Goal: Ask a question

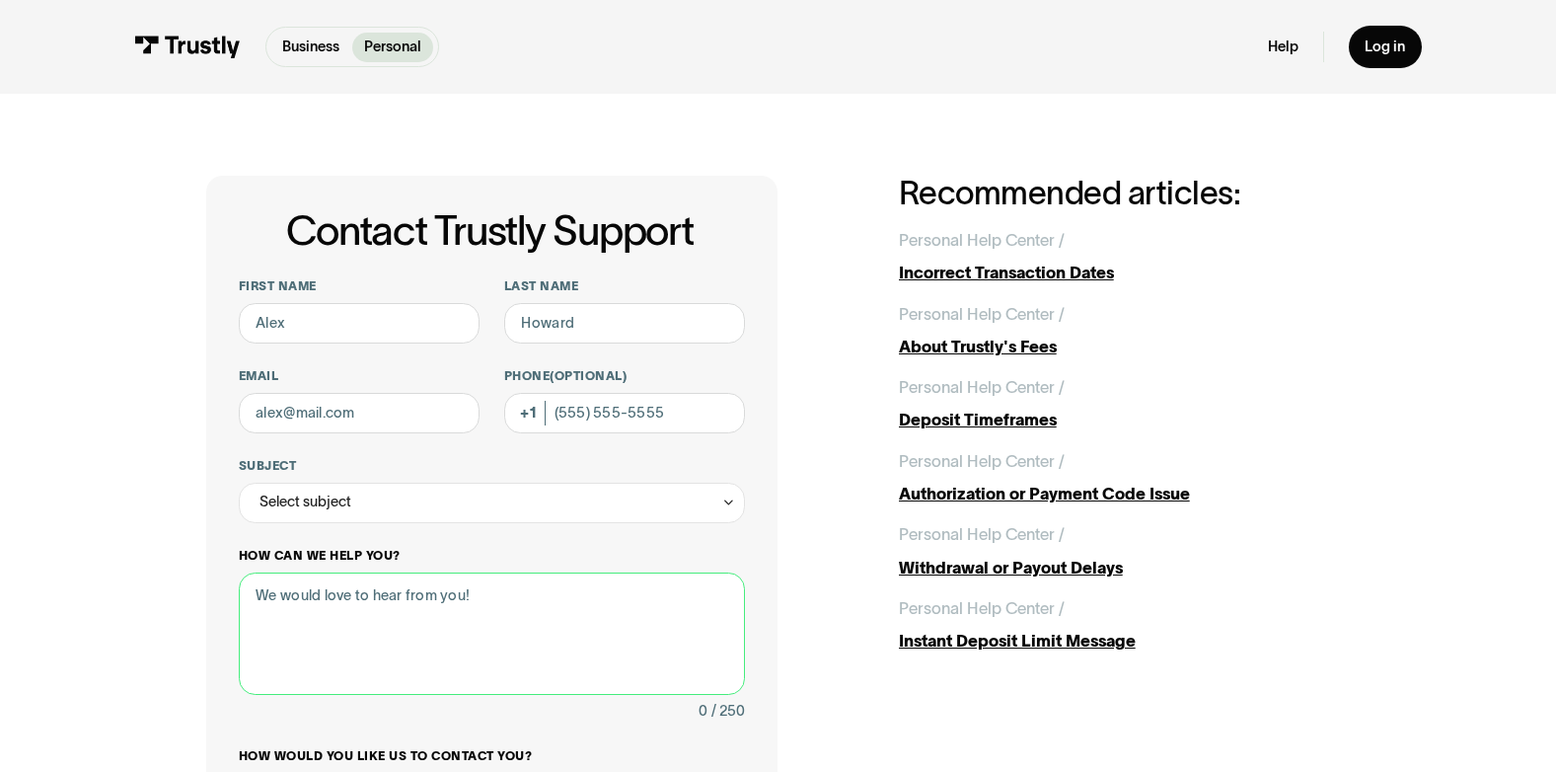
click at [398, 605] on textarea "How can we help you?" at bounding box center [492, 633] width 507 height 122
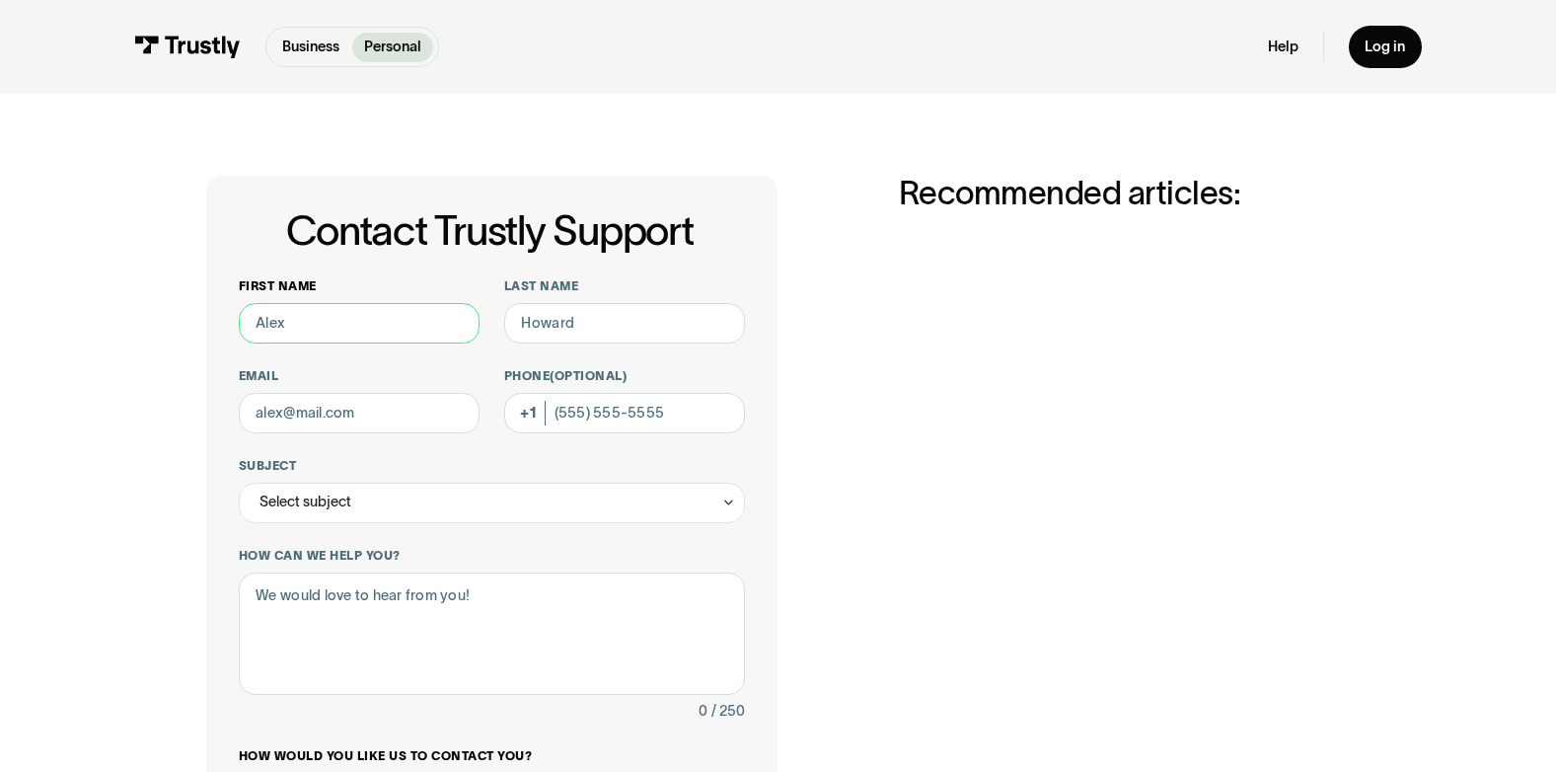
click at [354, 327] on input "First name" at bounding box center [359, 323] width 241 height 40
type input "Kamiar"
type input "Syrous"
type input "[EMAIL_ADDRESS][DOMAIN_NAME]"
click at [655, 418] on input "(905) 173-63" at bounding box center [624, 413] width 241 height 40
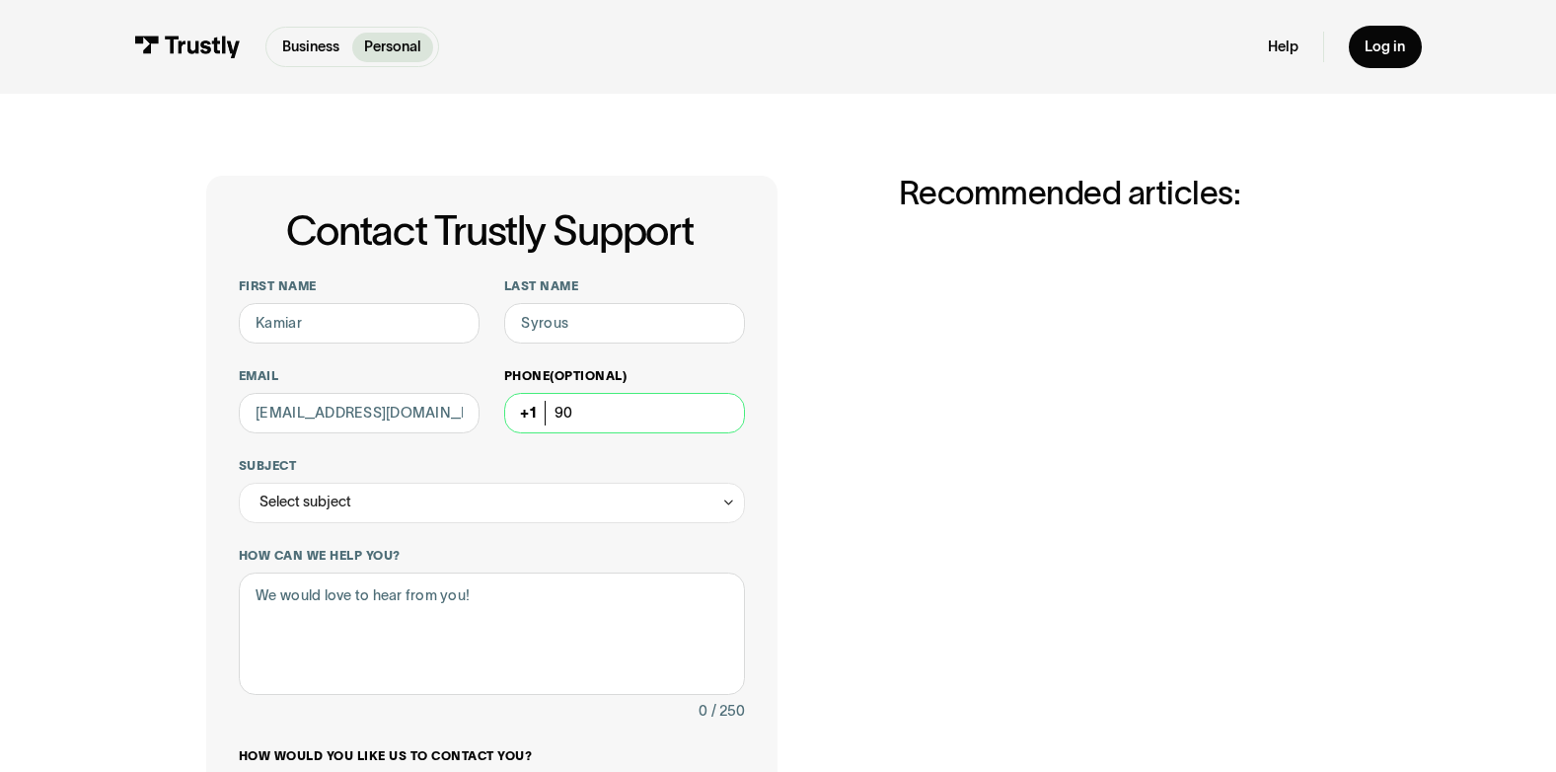
type input "9"
click at [534, 406] on div "Phone (Optional)" at bounding box center [624, 400] width 241 height 65
click at [536, 411] on div "Phone (Optional)" at bounding box center [624, 400] width 241 height 65
click at [559, 417] on input "Phone (Optional)" at bounding box center [624, 413] width 241 height 40
click at [622, 411] on input "(905) 173-63" at bounding box center [624, 413] width 241 height 40
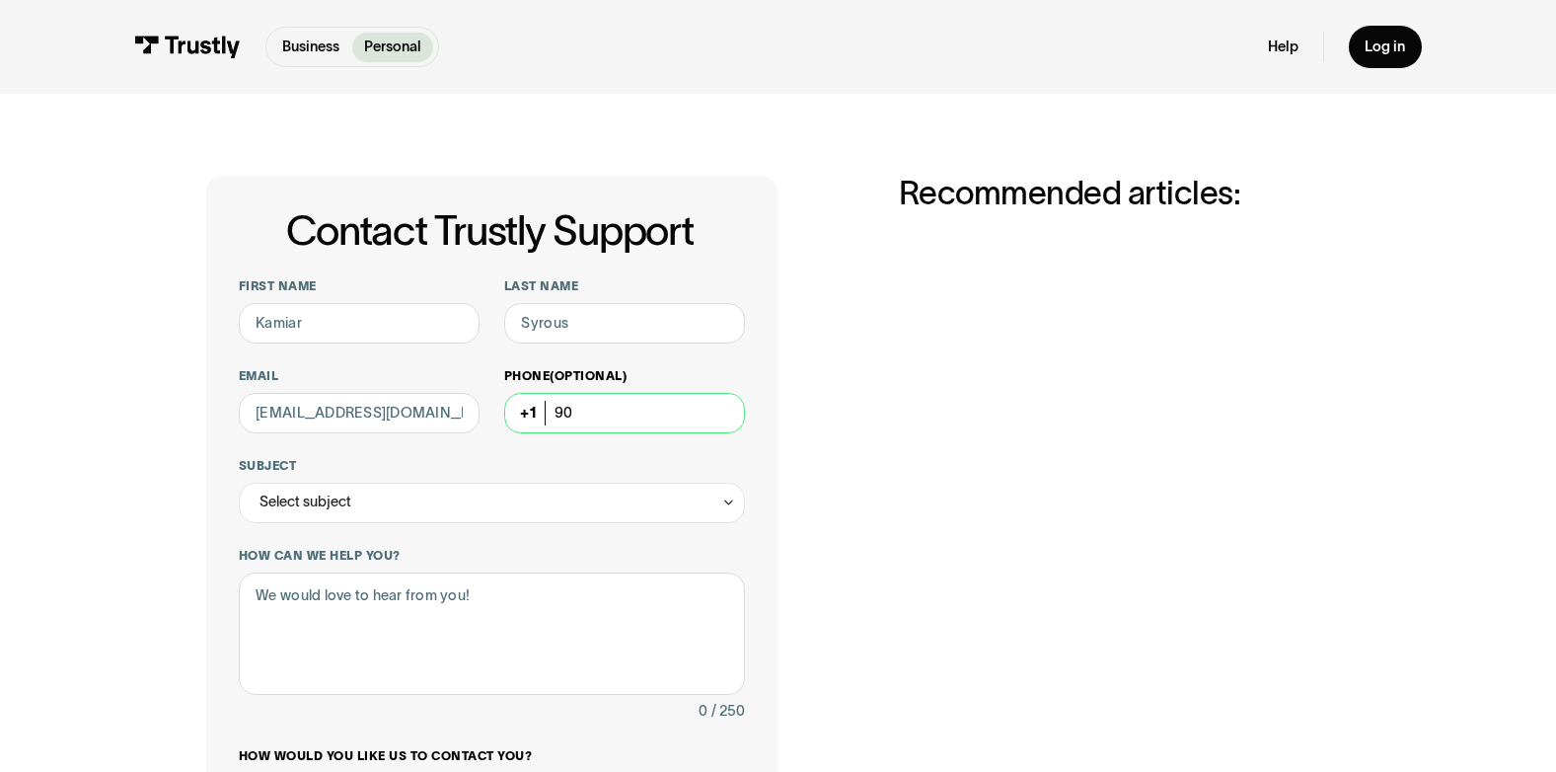
type input "9"
type input "4"
click at [626, 416] on input "(047) 905-1736" at bounding box center [624, 413] width 241 height 40
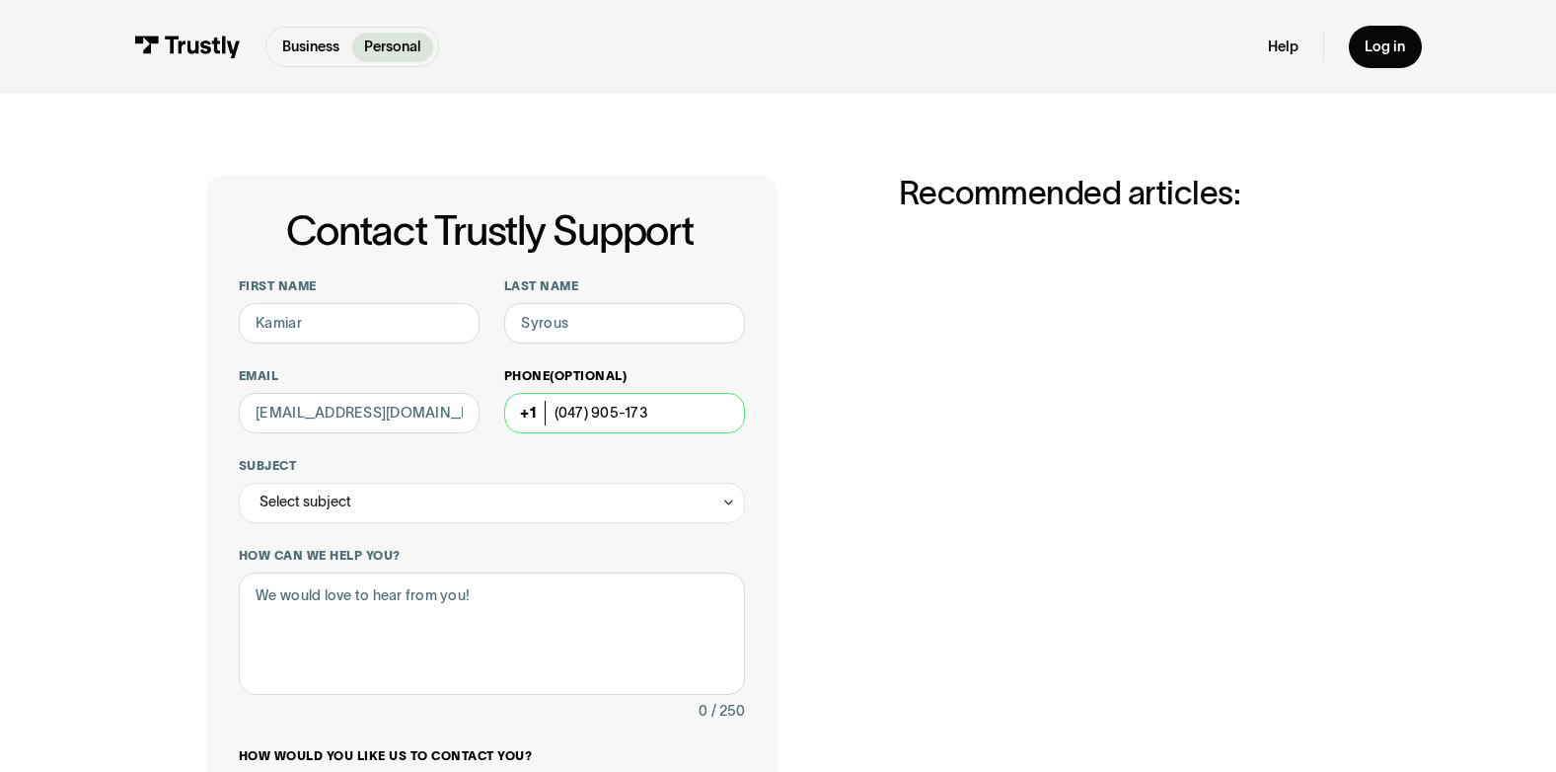
click at [626, 415] on input "(047) 905-173" at bounding box center [624, 413] width 241 height 40
type input "0"
click at [604, 416] on input "Phone (Optional)" at bounding box center [624, 413] width 241 height 40
type input "9"
type input "0"
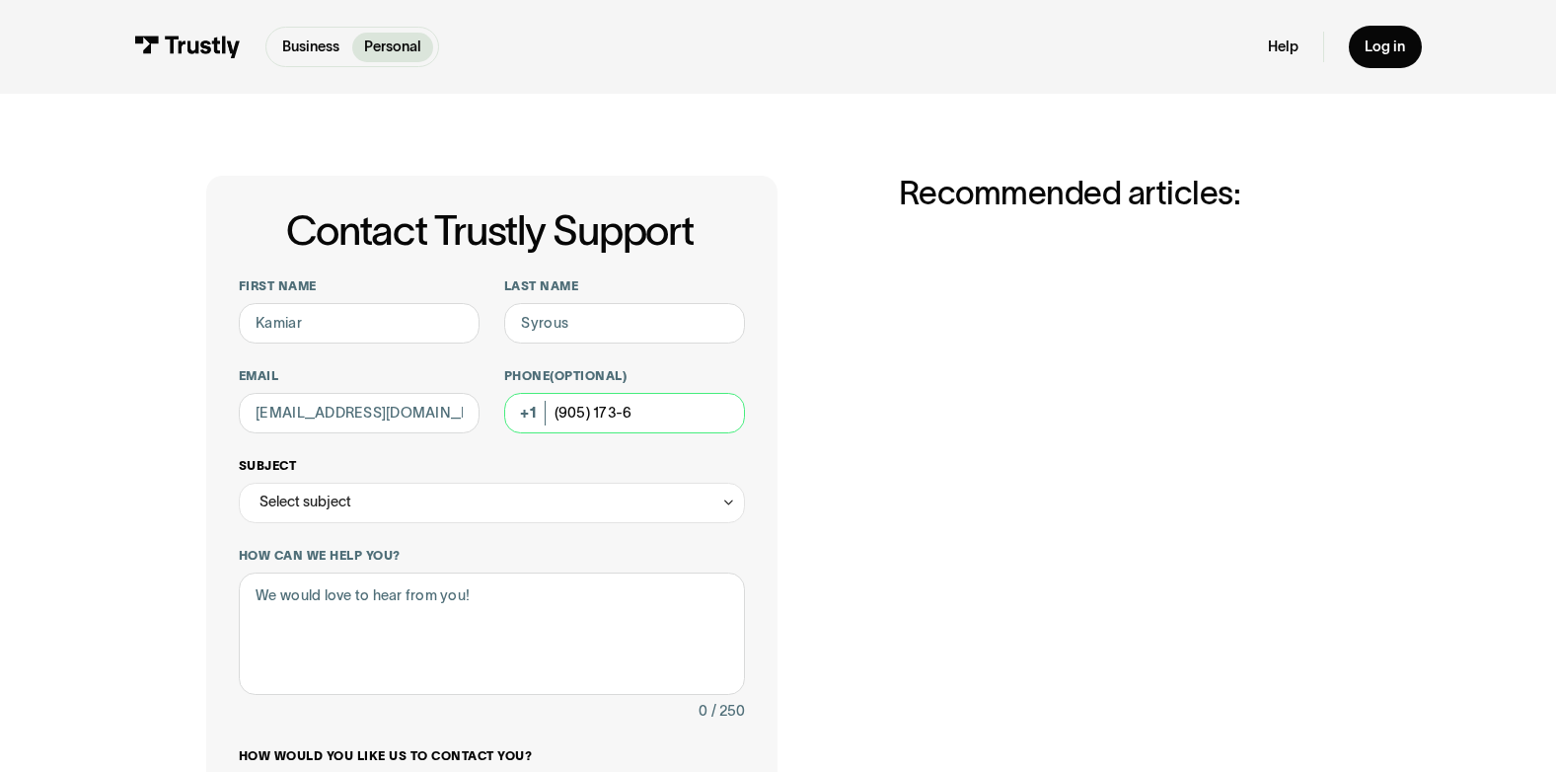
type input "(905) 173-63"
click at [730, 504] on icon "Contact Trustly Support" at bounding box center [728, 502] width 7 height 4
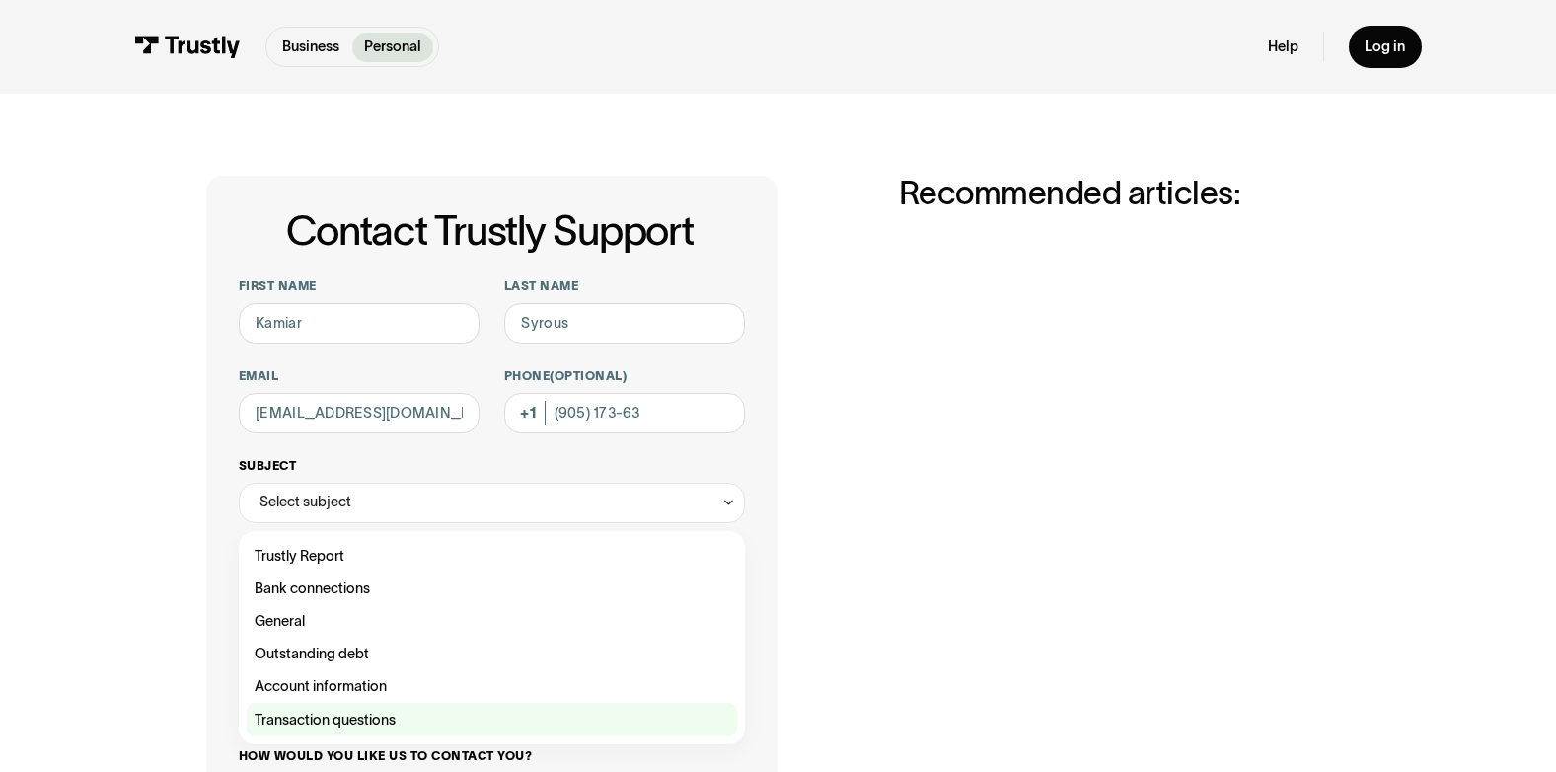
click at [516, 712] on div "Contact Trustly Support" at bounding box center [492, 718] width 490 height 33
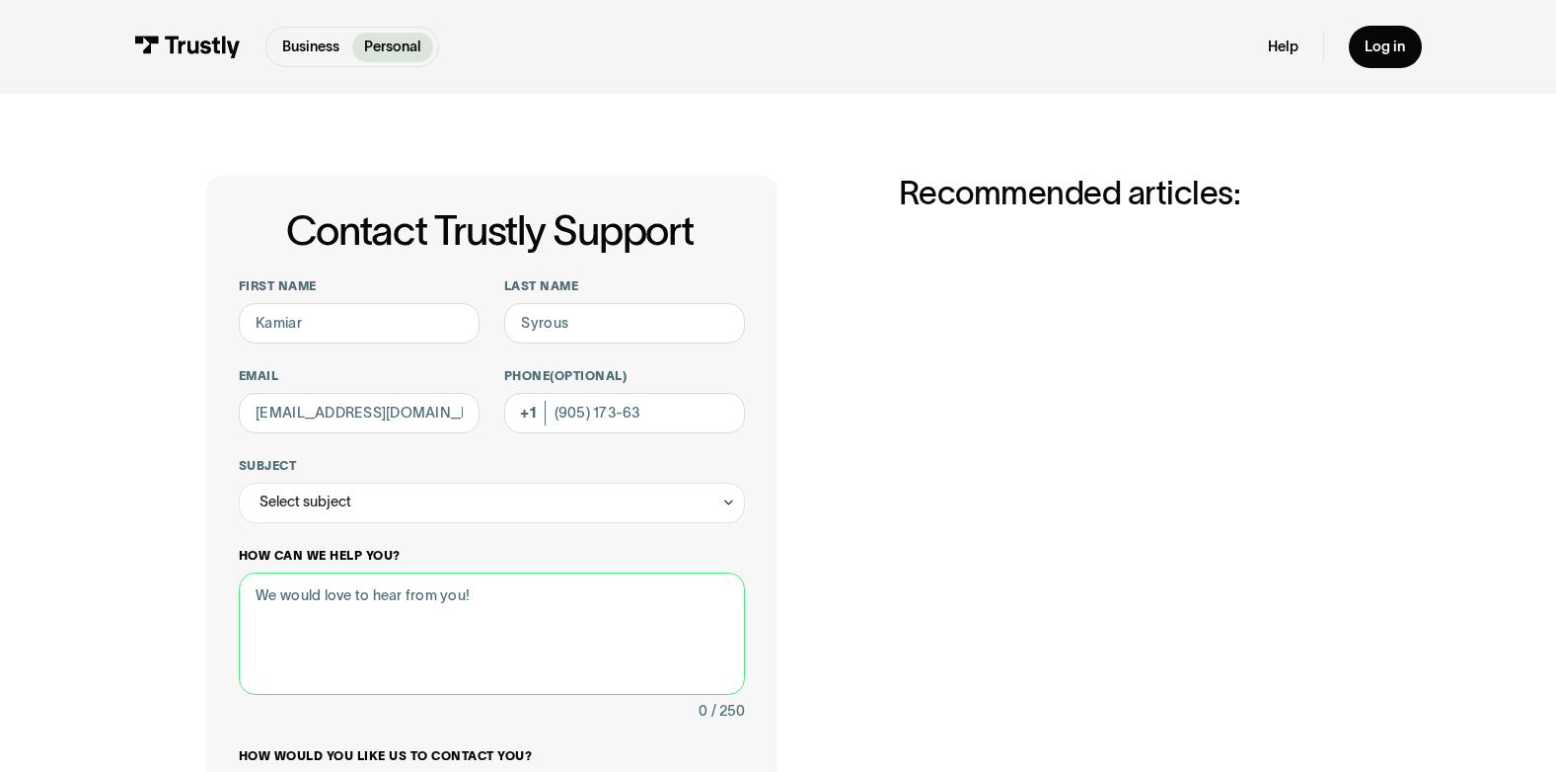
click at [391, 604] on textarea "How can we help you?" at bounding box center [492, 633] width 507 height 122
type textarea "I"
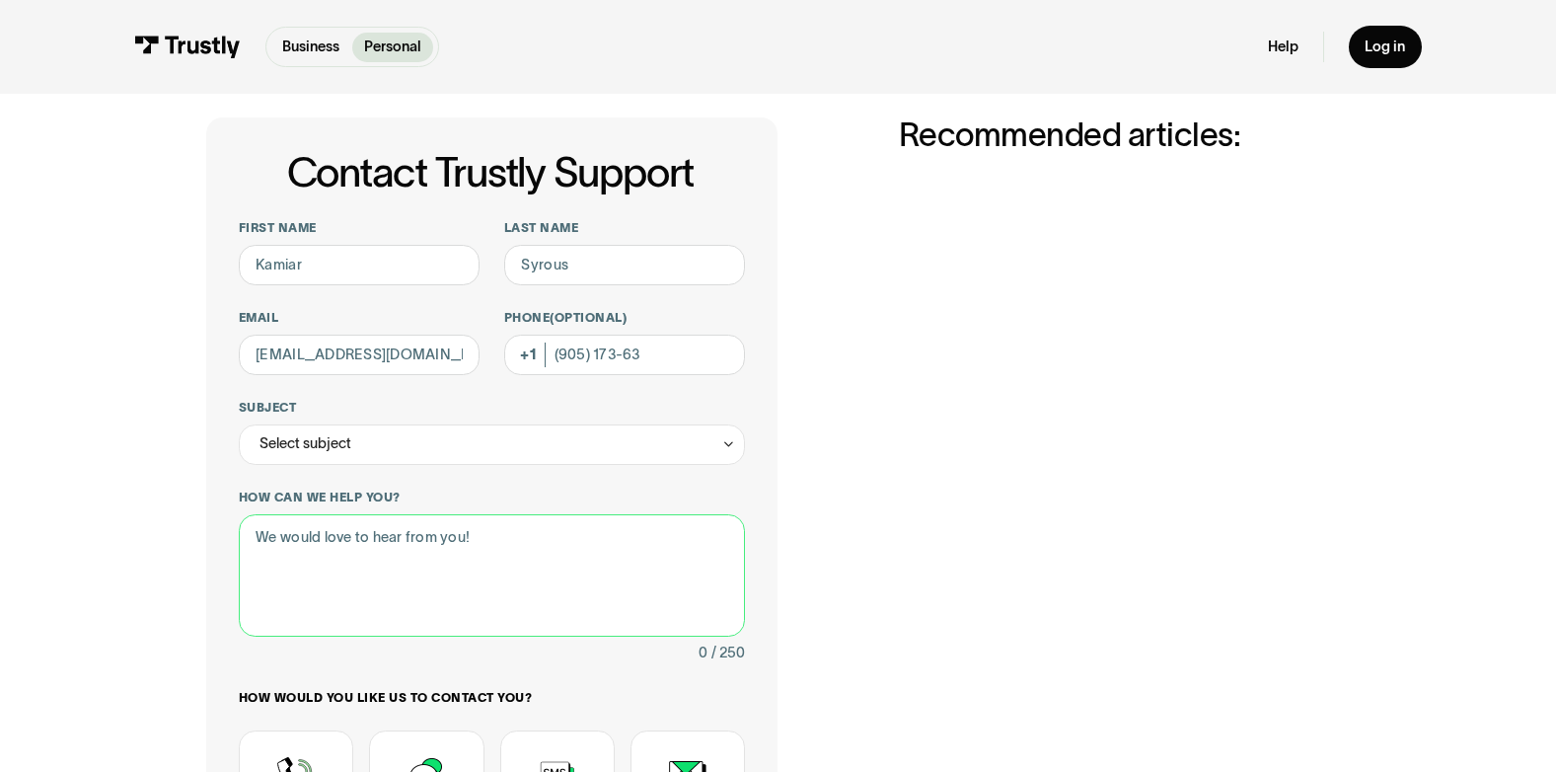
scroll to position [53, 0]
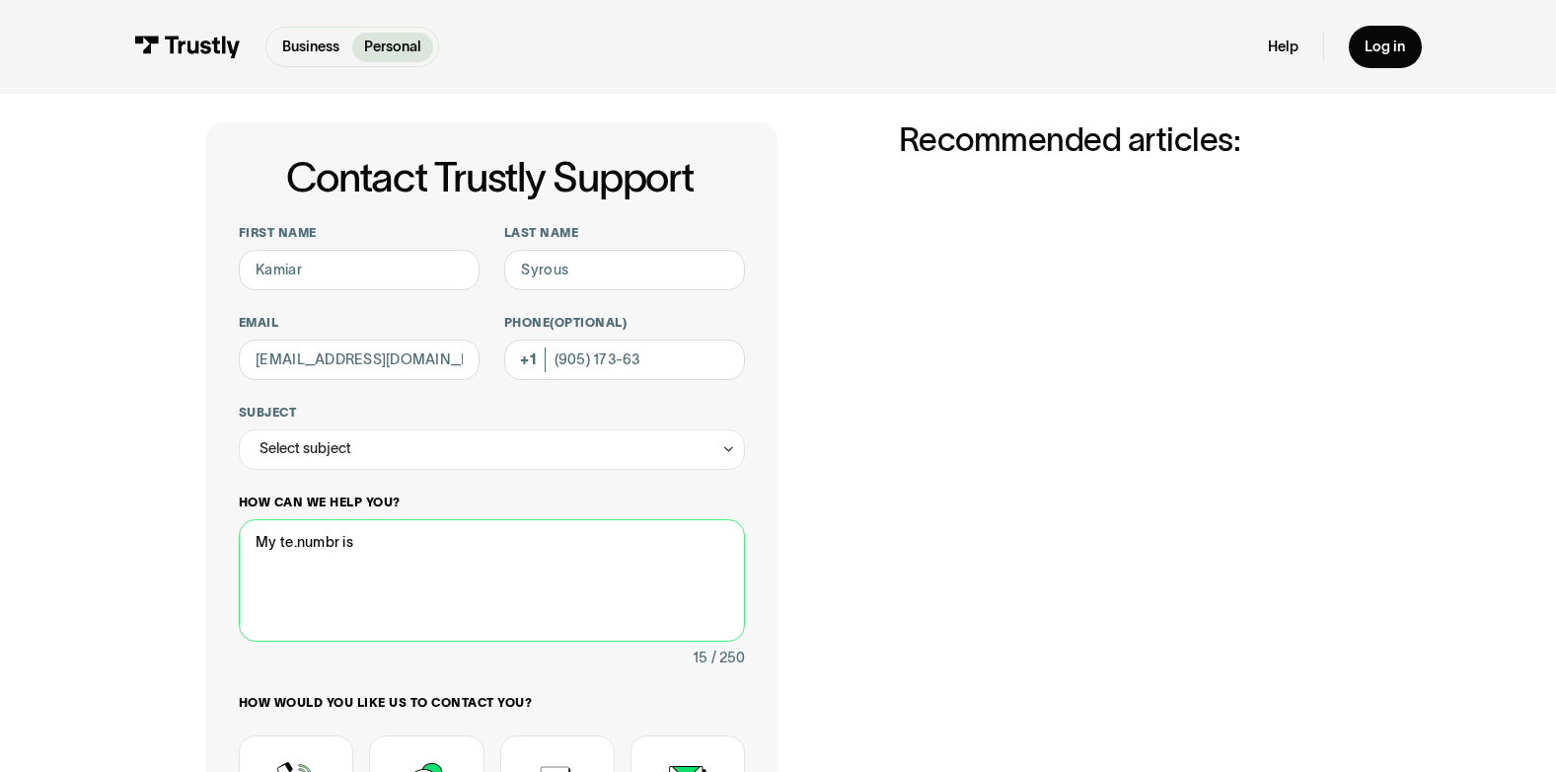
click at [291, 544] on textarea "My te.numbr is" at bounding box center [492, 580] width 507 height 122
click at [370, 546] on textarea "My tel.numbr is" at bounding box center [492, 580] width 507 height 122
click at [335, 542] on textarea "My tel.numbr is [PHONE_NUMBER]" at bounding box center [492, 580] width 507 height 122
click at [477, 554] on textarea "My tel.number is [PHONE_NUMBER]" at bounding box center [492, 580] width 507 height 122
type textarea "My tel.number is [PHONE_NUMBER] To by a ticket"
